Goal: Task Accomplishment & Management: Manage account settings

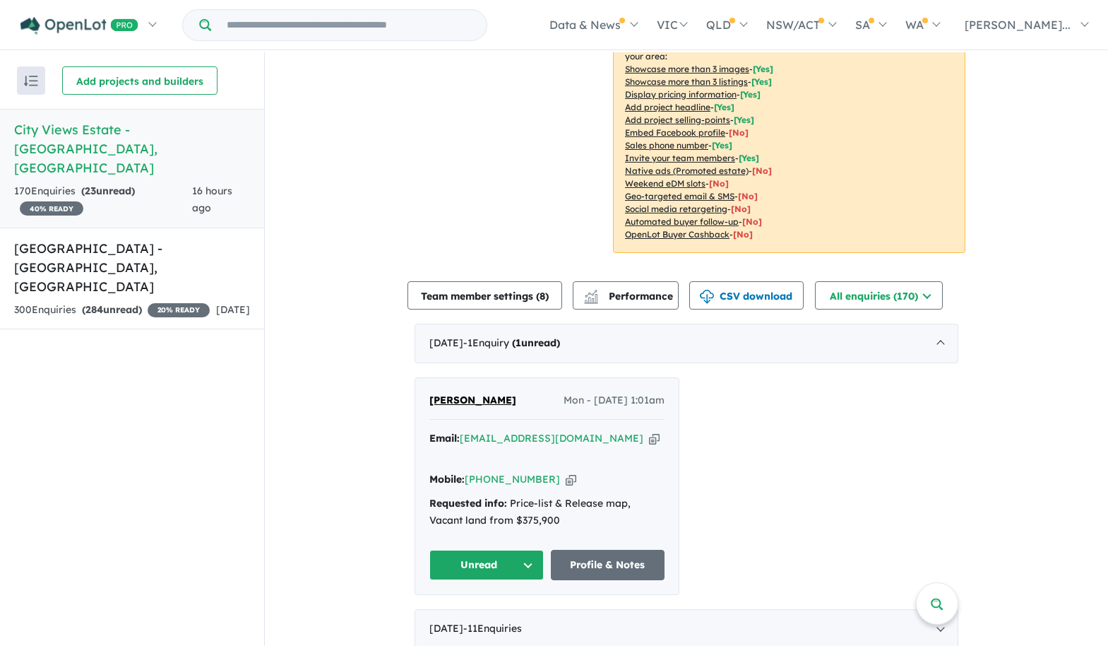
scroll to position [261, 0]
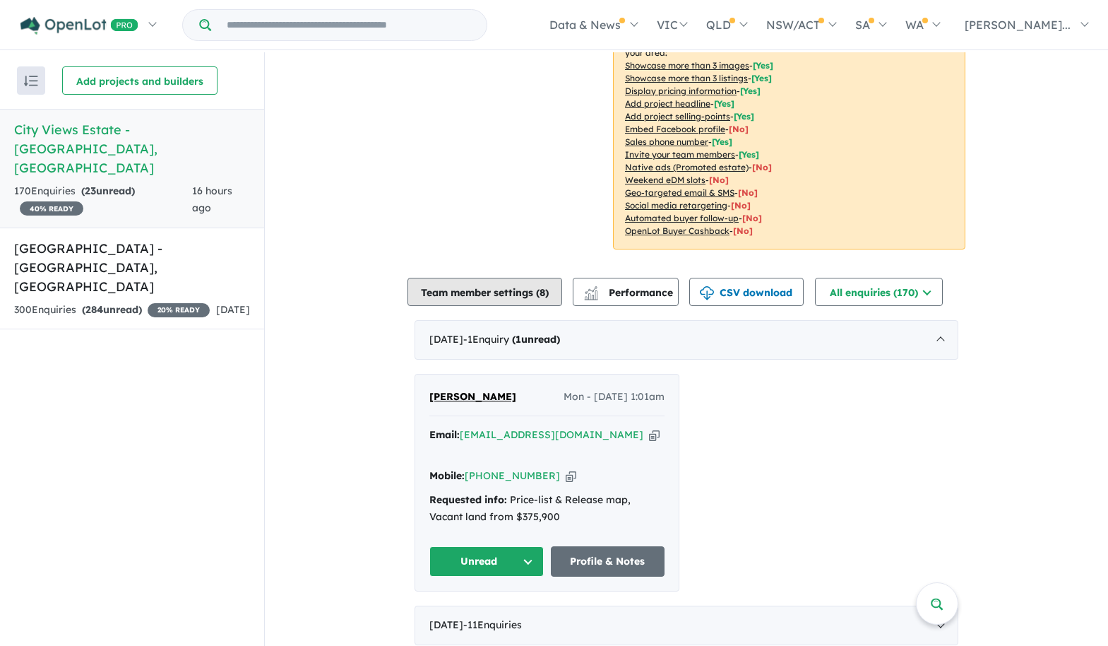
click at [517, 286] on button "Team member settings ( 8 )" at bounding box center [485, 292] width 155 height 28
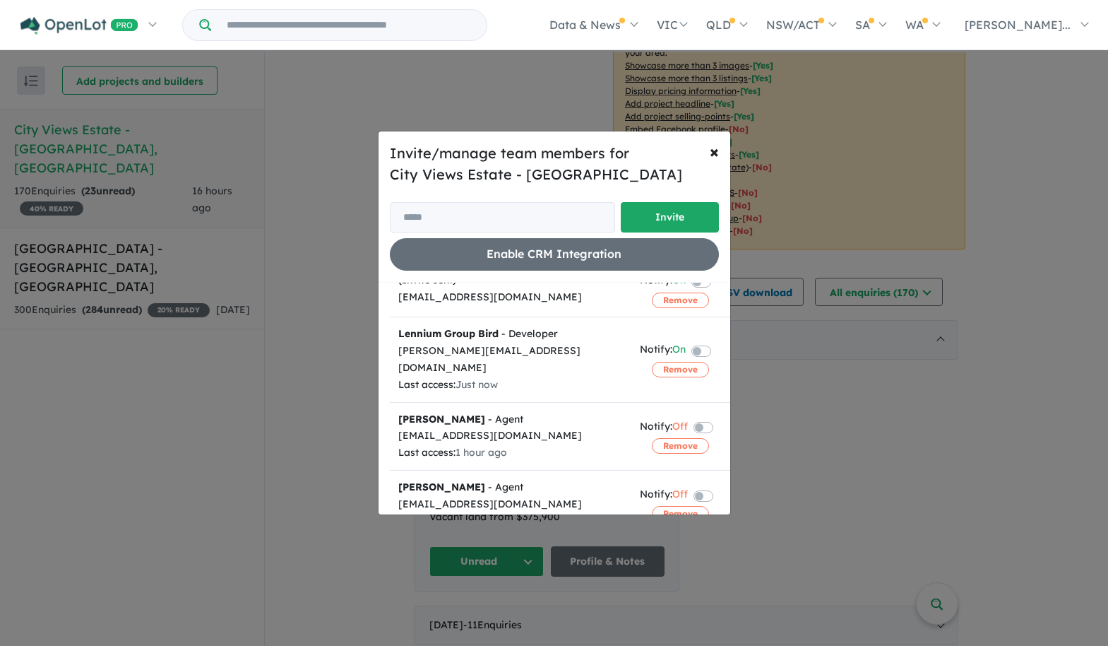
scroll to position [175, 0]
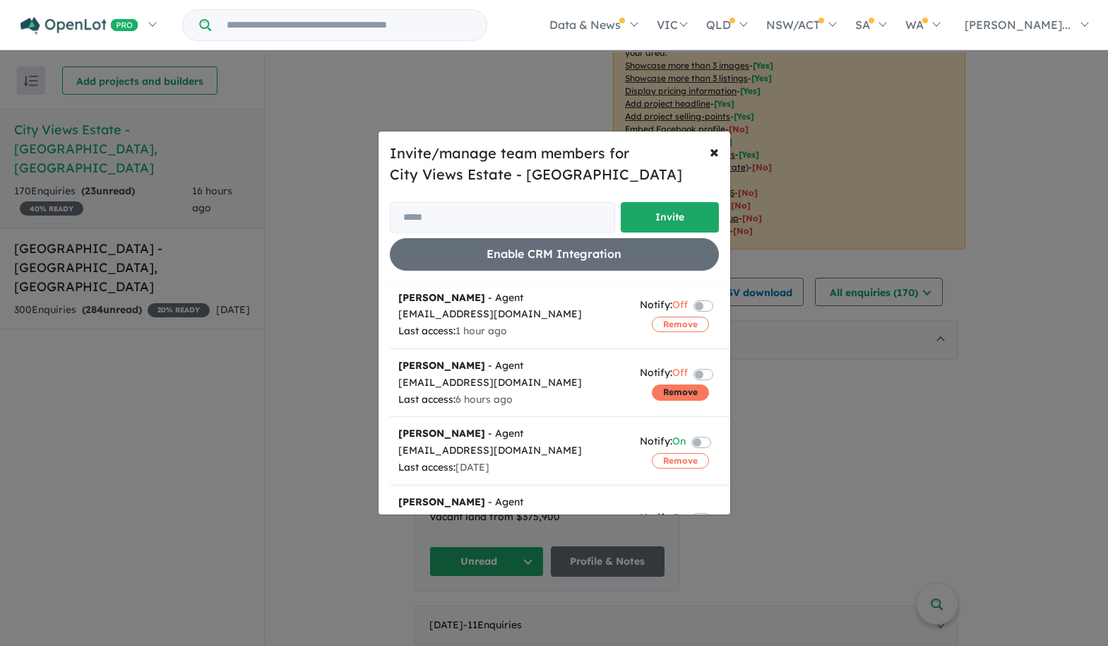
click at [689, 384] on button "Remove" at bounding box center [680, 392] width 57 height 16
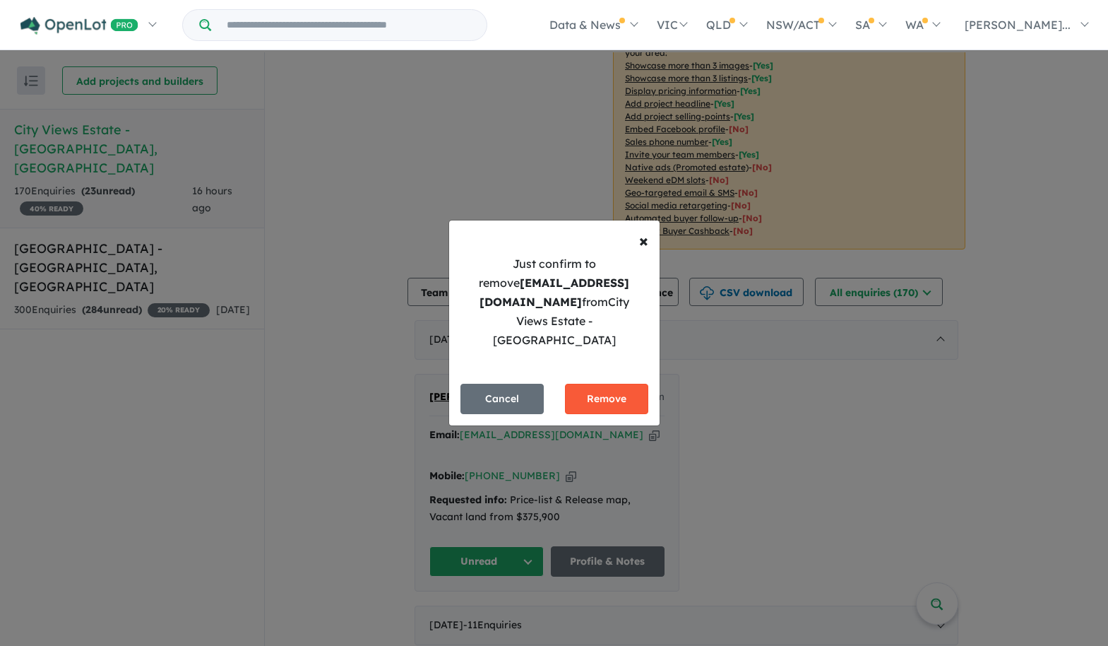
click at [615, 384] on button "Remove" at bounding box center [606, 399] width 83 height 30
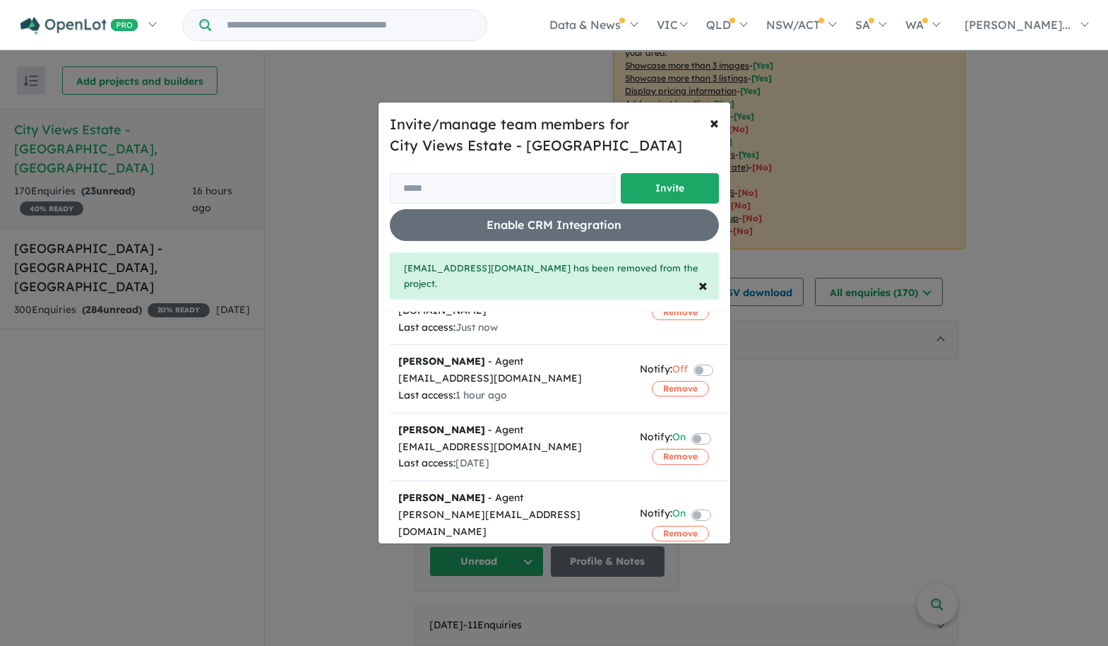
scroll to position [0, 0]
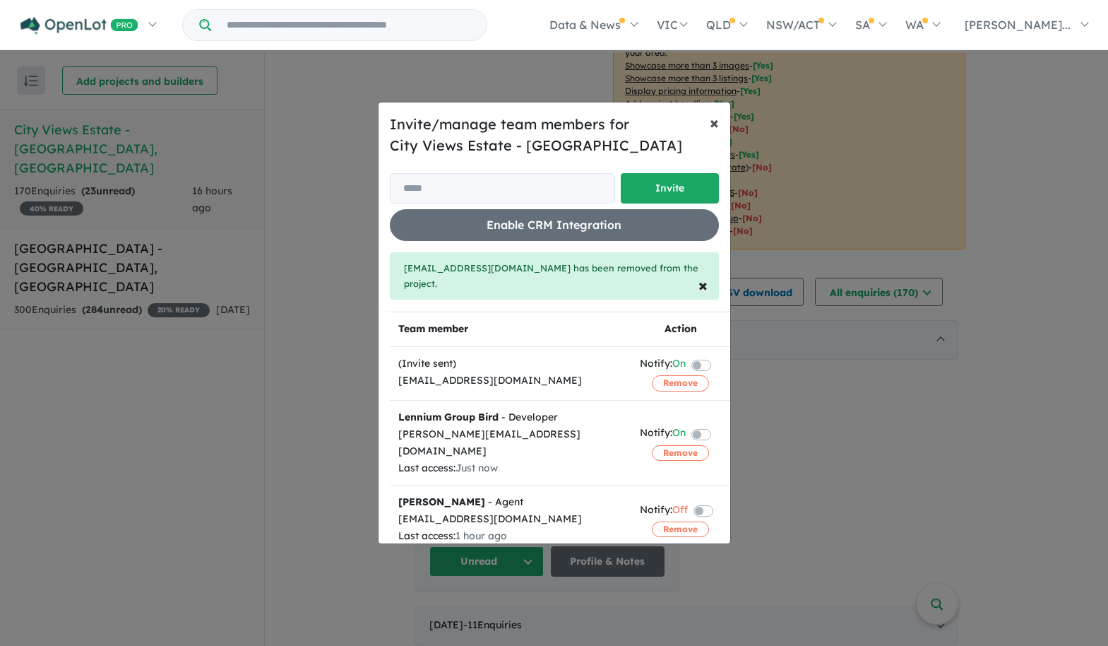
click at [718, 131] on span "×" at bounding box center [714, 122] width 9 height 21
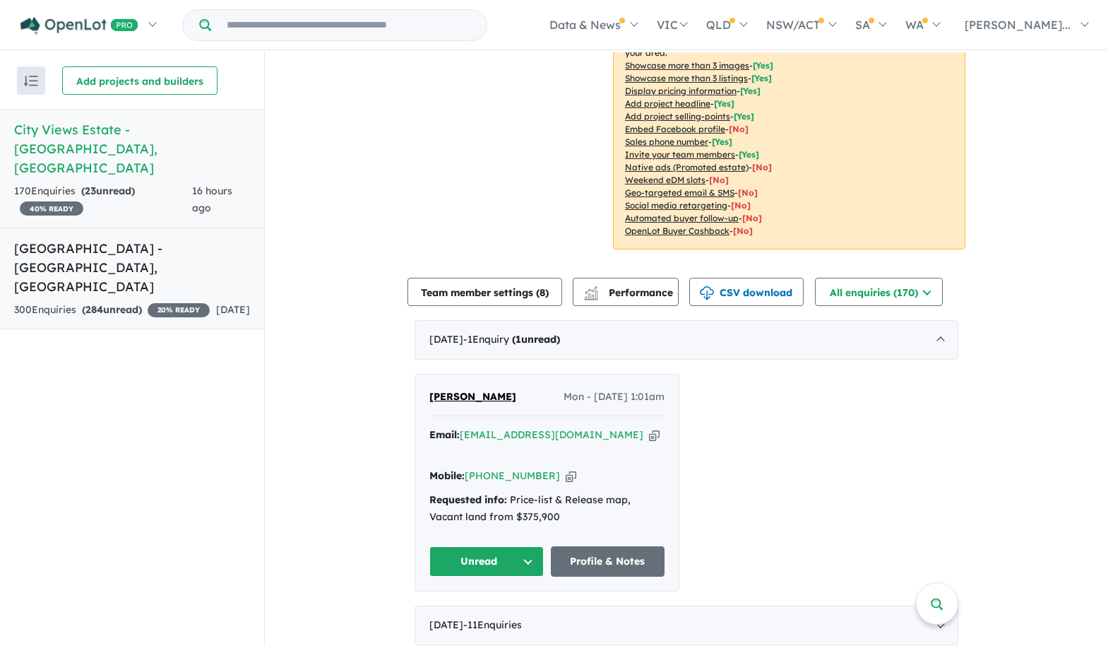
click at [159, 239] on h5 "[GEOGRAPHIC_DATA] - [GEOGRAPHIC_DATA] , [GEOGRAPHIC_DATA]" at bounding box center [132, 267] width 236 height 57
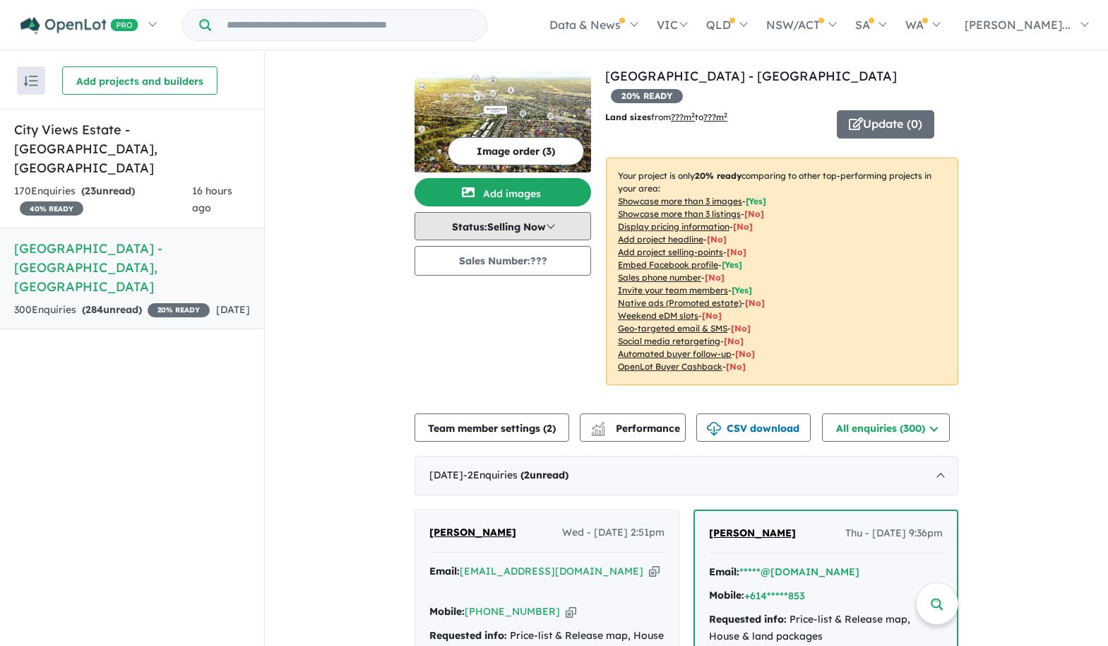
click at [551, 225] on button "Status: Selling Now" at bounding box center [503, 226] width 177 height 28
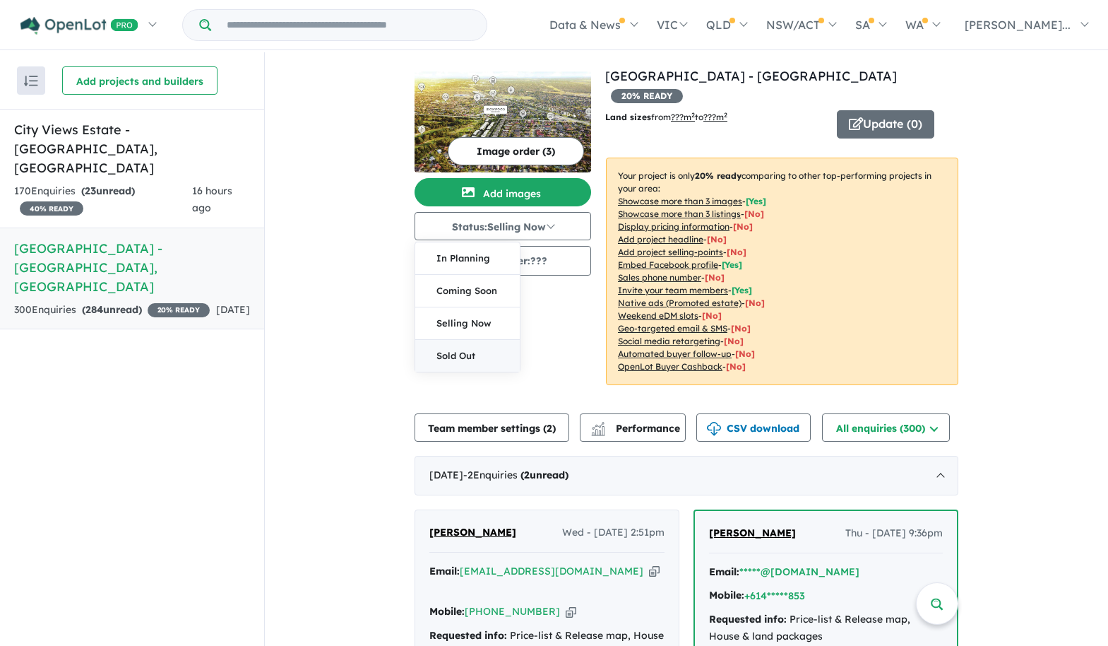
click at [453, 352] on button "Sold Out" at bounding box center [467, 356] width 105 height 32
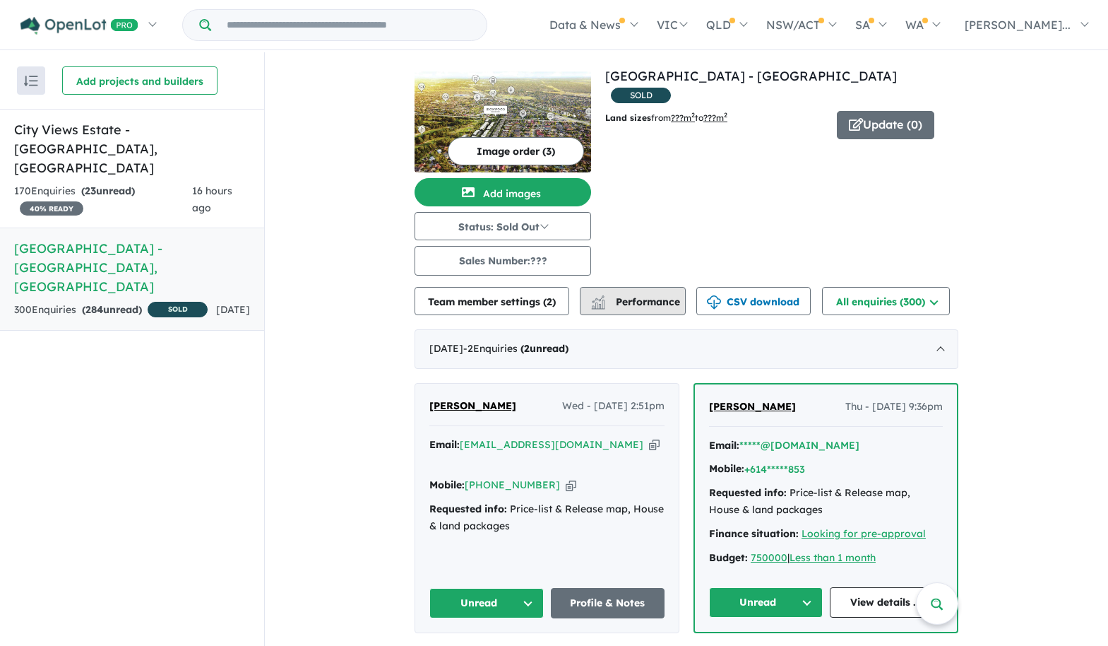
click at [662, 300] on span "Performance" at bounding box center [636, 301] width 87 height 13
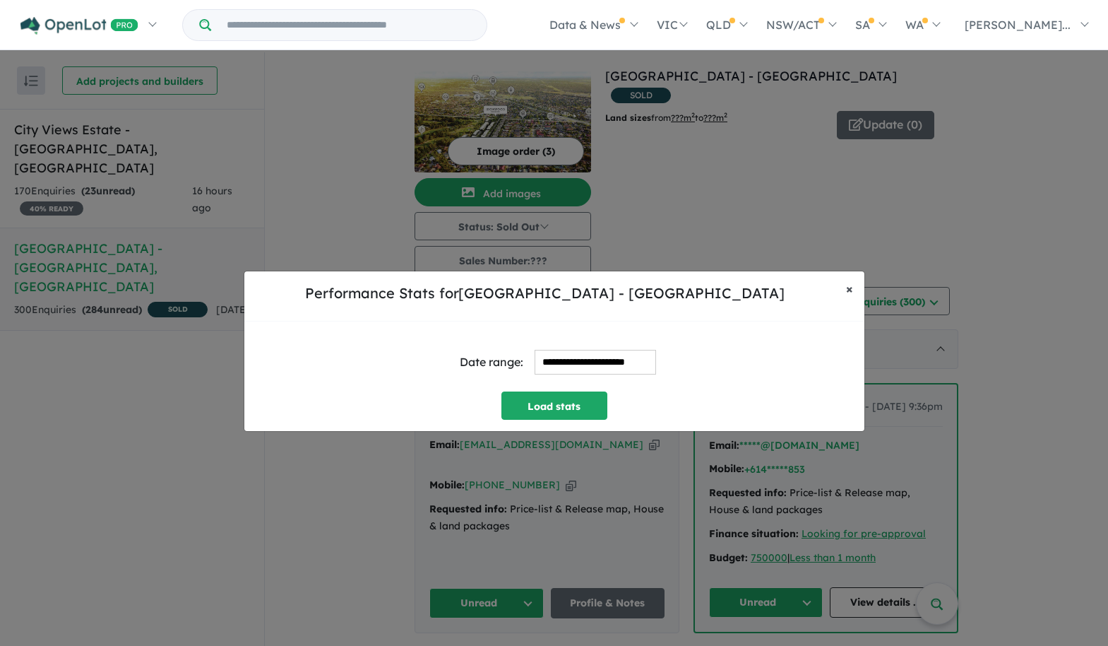
click at [850, 291] on span "×" at bounding box center [849, 288] width 7 height 16
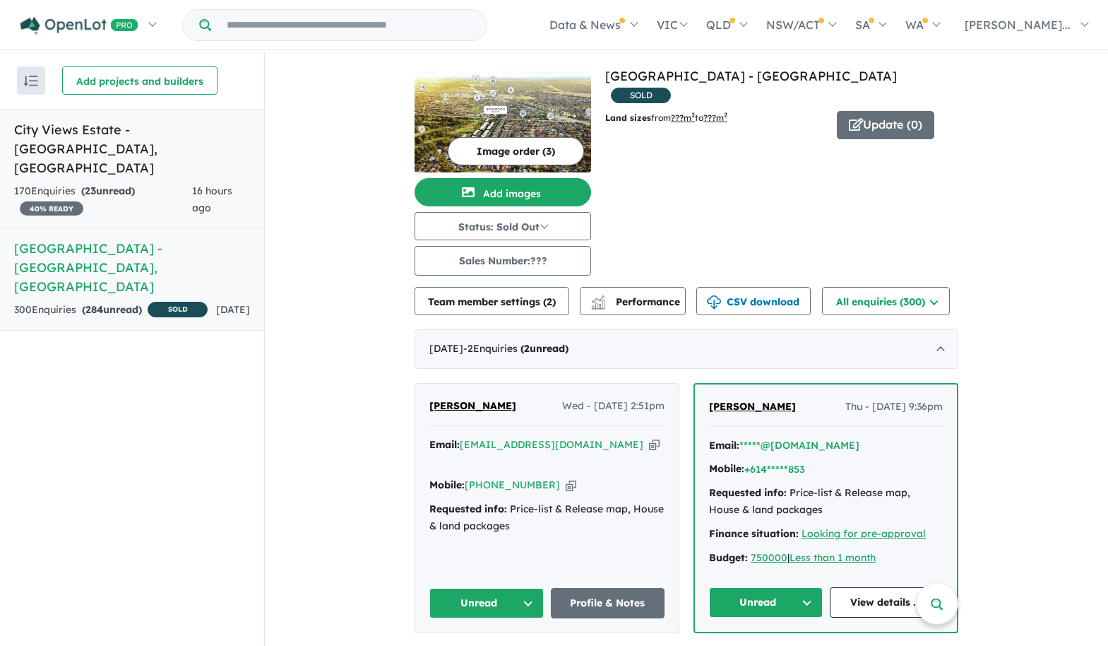
click at [129, 184] on strong "( 23 unread)" at bounding box center [108, 190] width 54 height 13
